Goal: Understand process/instructions: Learn about a topic

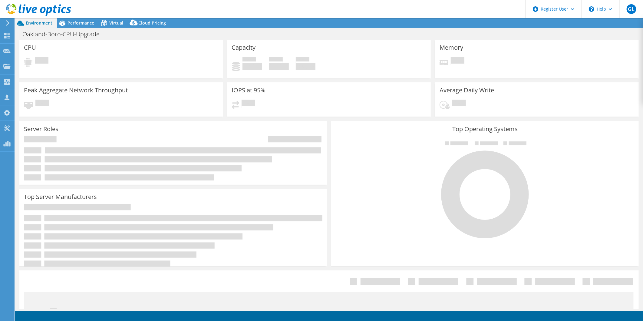
select select "USD"
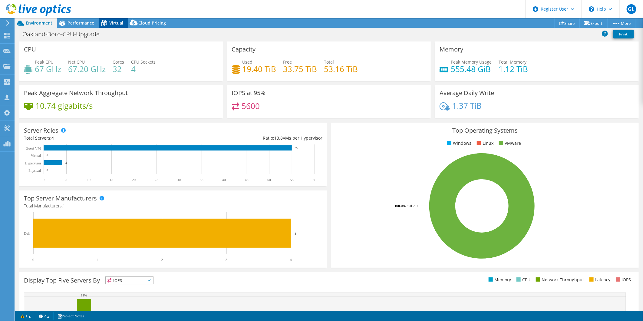
click at [113, 22] on span "Virtual" at bounding box center [116, 23] width 14 height 6
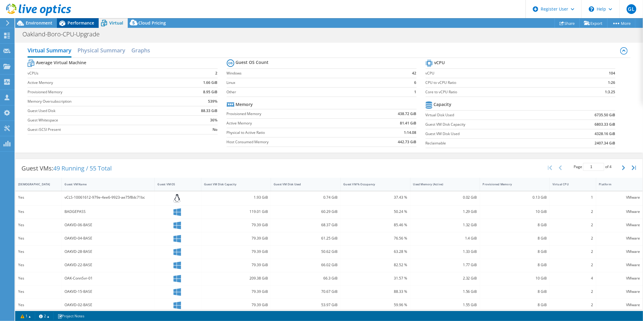
click at [68, 23] on span "Performance" at bounding box center [80, 23] width 27 height 6
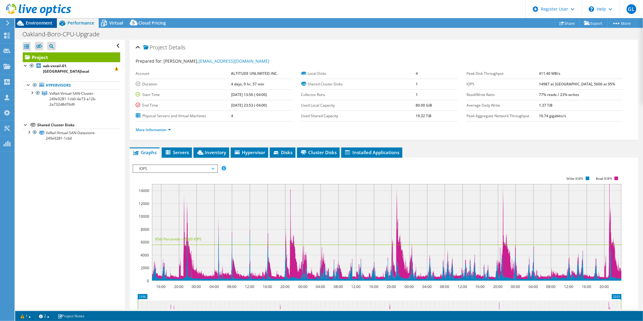
click at [36, 22] on span "Environment" at bounding box center [39, 23] width 27 height 6
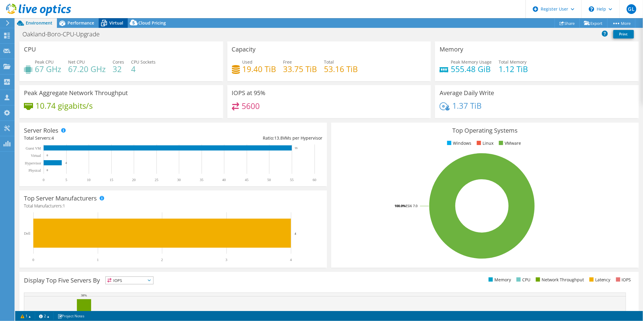
click at [114, 22] on span "Virtual" at bounding box center [116, 23] width 14 height 6
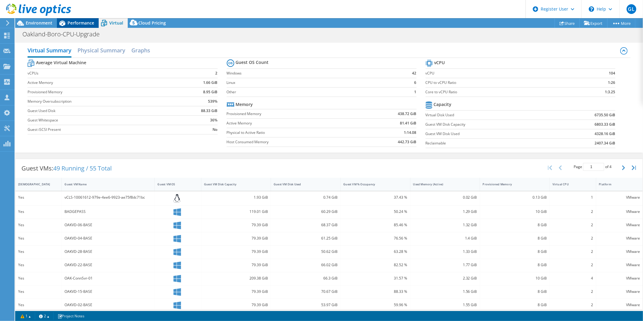
click at [87, 23] on span "Performance" at bounding box center [80, 23] width 27 height 6
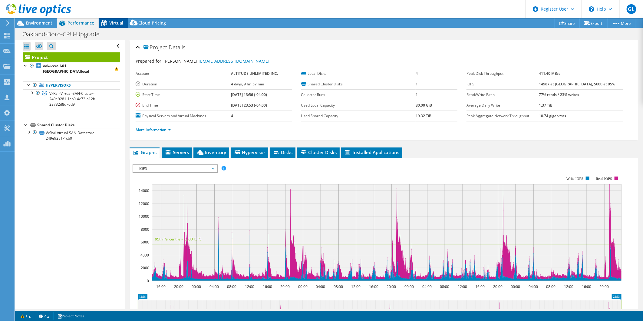
click at [102, 21] on icon at bounding box center [104, 21] width 4 height 2
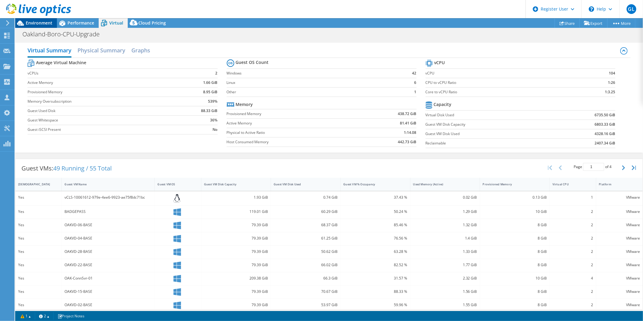
click at [42, 26] on div "Environment" at bounding box center [36, 23] width 42 height 10
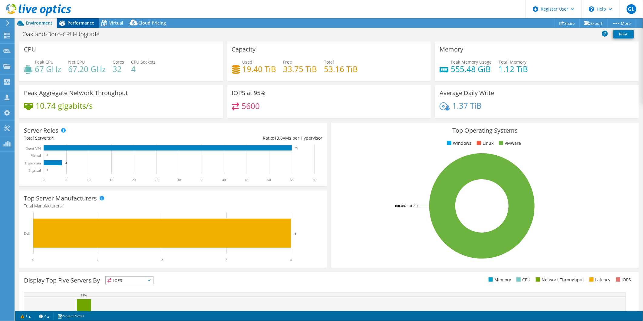
click at [89, 21] on span "Performance" at bounding box center [80, 23] width 27 height 6
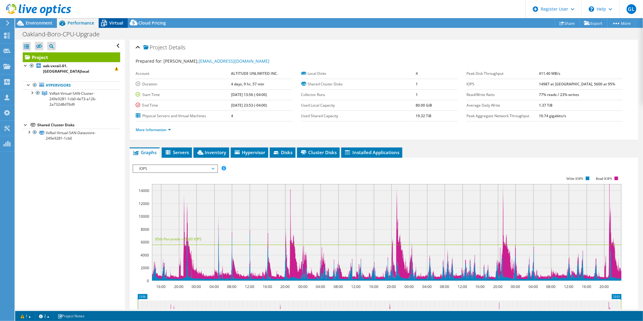
click at [104, 21] on icon at bounding box center [104, 23] width 11 height 11
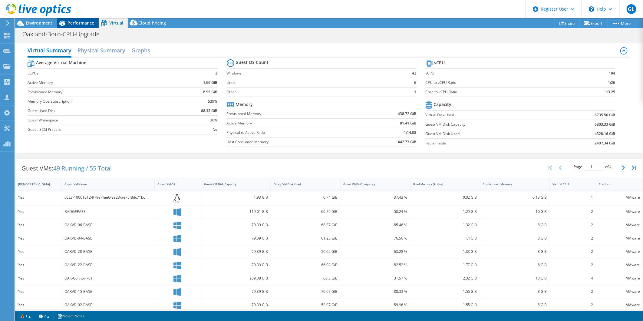
click at [73, 24] on span "Performance" at bounding box center [80, 23] width 27 height 6
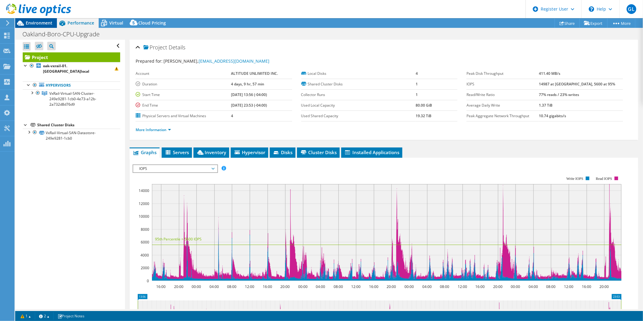
click at [36, 20] on span "Environment" at bounding box center [39, 23] width 27 height 6
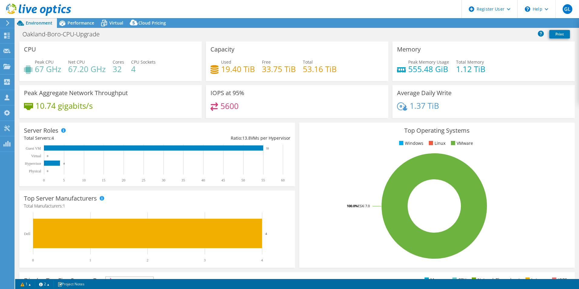
select select "USD"
